Goal: Find specific page/section: Find specific page/section

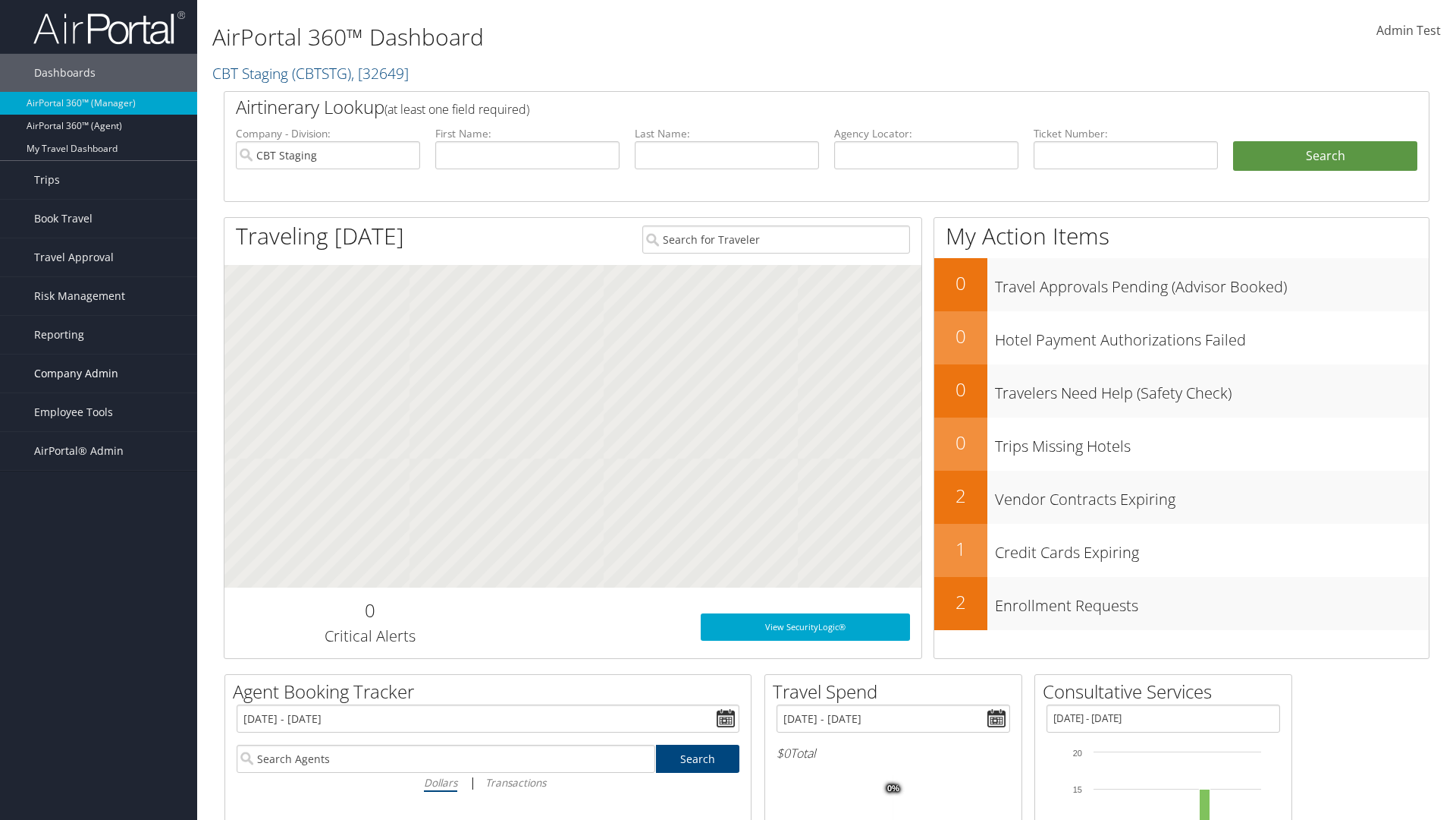
click at [98, 373] on span "Company Admin" at bounding box center [76, 373] width 84 height 38
click at [98, 518] on link "Travel Agency Contacts" at bounding box center [98, 517] width 198 height 23
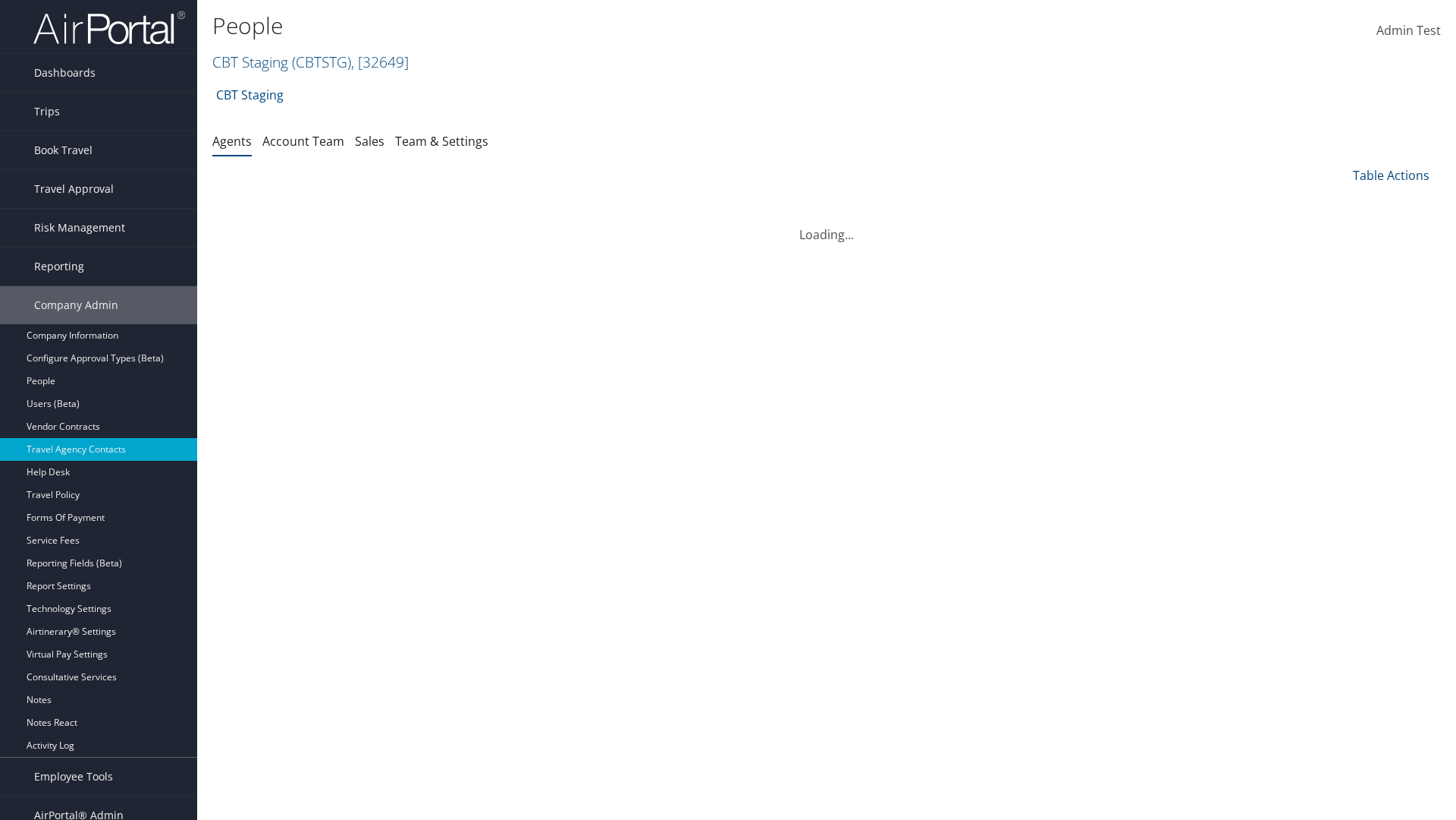
click at [441, 140] on link "Team & Settings" at bounding box center [441, 141] width 93 height 17
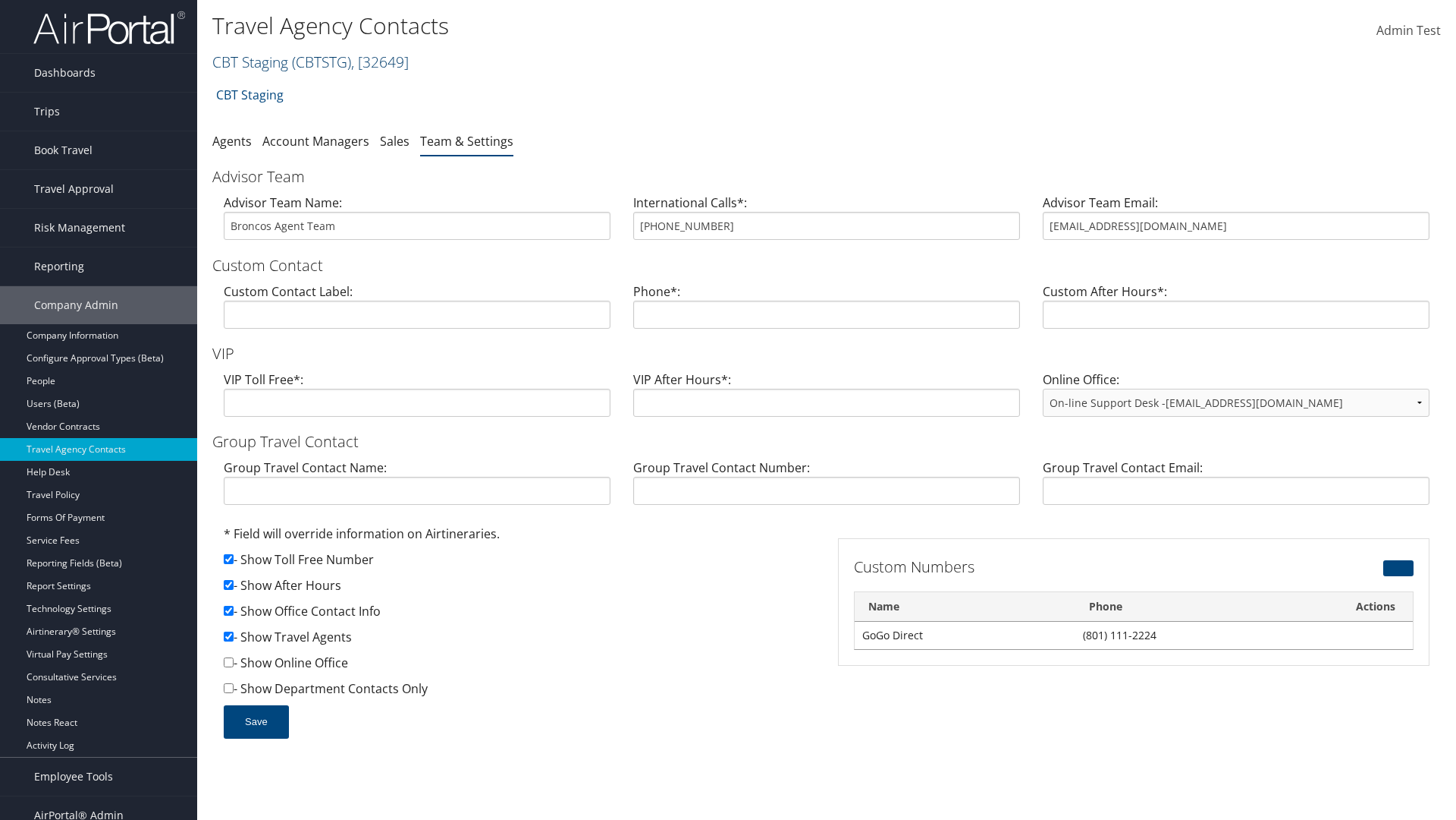
click at [251, 62] on link "CBT Staging ( CBTSTG ) , [ 32649 ]" at bounding box center [311, 62] width 197 height 21
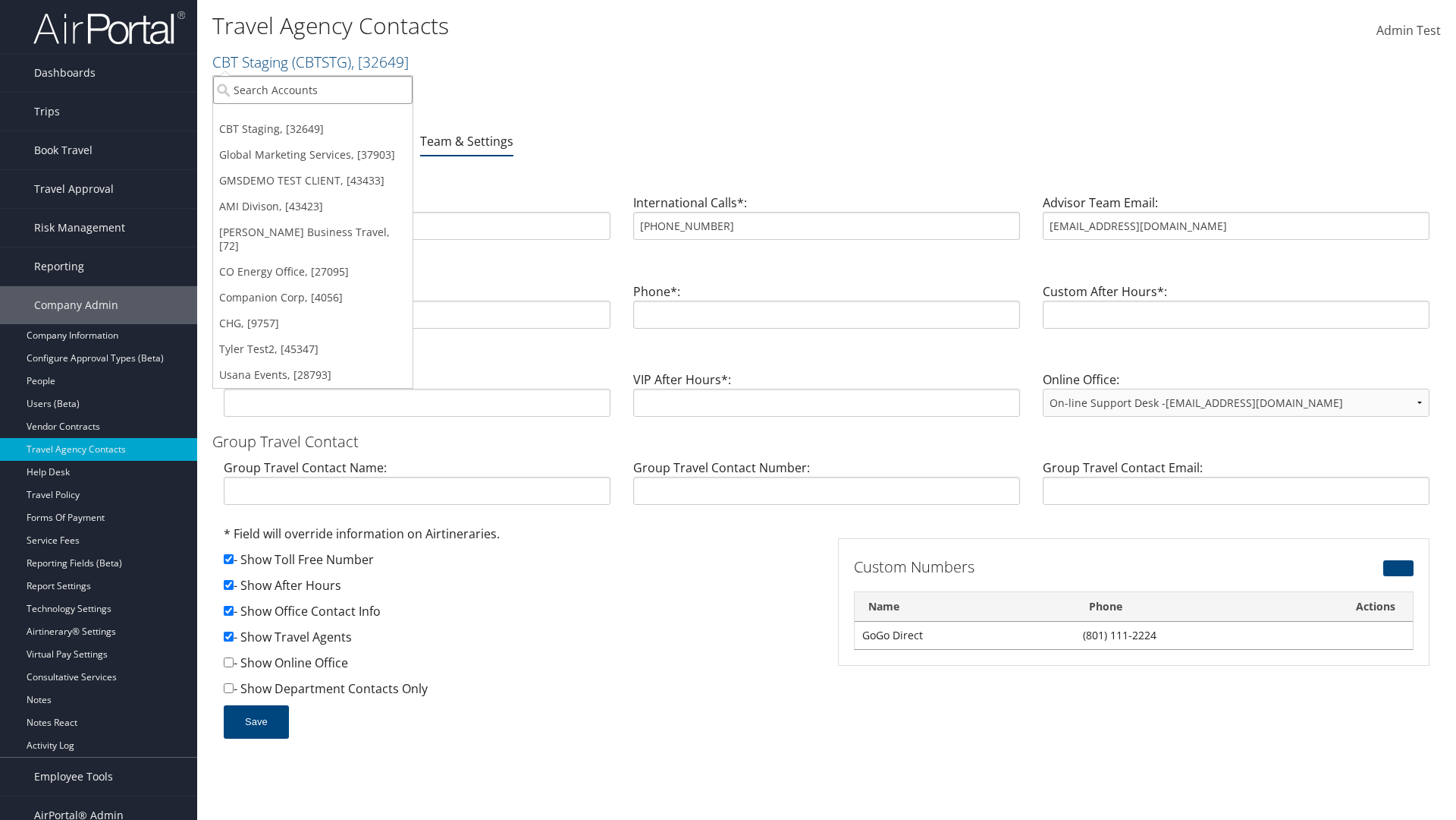
click at [312, 90] on input "search" at bounding box center [312, 90] width 199 height 28
type input "Global Marketing Services"
click at [327, 117] on div "Global Marketing Services (301946), [37903]" at bounding box center [326, 117] width 244 height 14
